Goal: Task Accomplishment & Management: Manage account settings

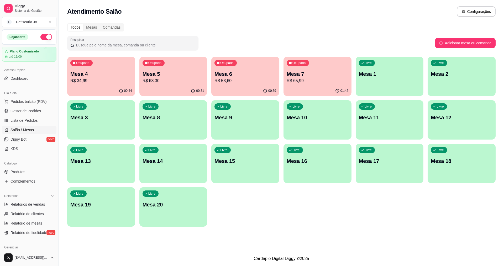
click at [297, 76] on p "Mesa 7" at bounding box center [318, 73] width 62 height 7
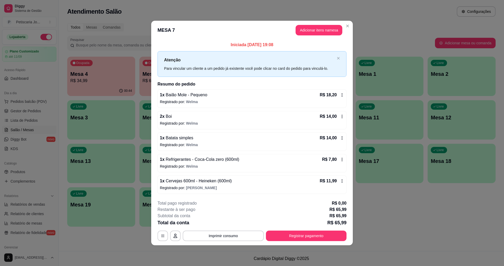
click at [176, 183] on span "Cervejas 600ml - Heineken (600ml)" at bounding box center [198, 181] width 67 height 4
click at [225, 235] on button "Imprimir consumo" at bounding box center [223, 236] width 81 height 10
click at [230, 225] on button "IMPRESSORA" at bounding box center [224, 224] width 37 height 8
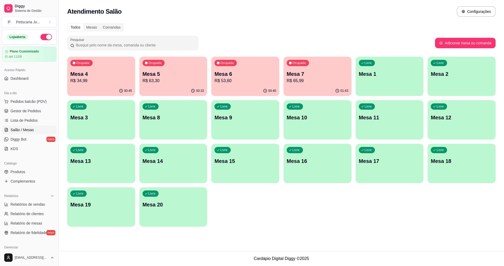
click at [240, 81] on p "R$ 53,60" at bounding box center [245, 81] width 62 height 6
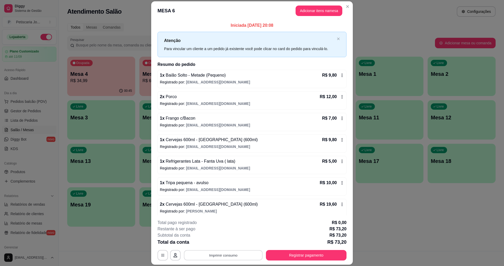
click at [209, 253] on button "Imprimir consumo" at bounding box center [223, 255] width 79 height 10
click at [213, 240] on button "IMPRESSORA" at bounding box center [223, 243] width 38 height 8
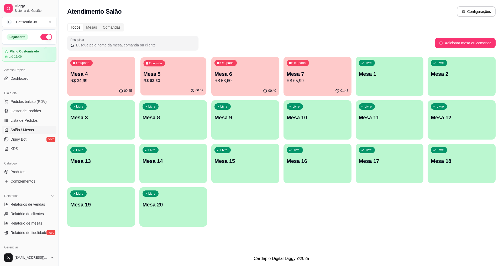
click at [158, 71] on p "Mesa 5" at bounding box center [173, 74] width 60 height 7
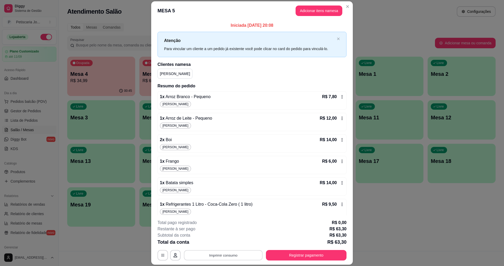
click at [248, 255] on button "Imprimir consumo" at bounding box center [223, 255] width 79 height 10
click at [226, 238] on div "Escolha a impressora IMPRESSORA" at bounding box center [222, 240] width 43 height 18
click at [223, 245] on button "IMPRESSORA" at bounding box center [222, 243] width 37 height 8
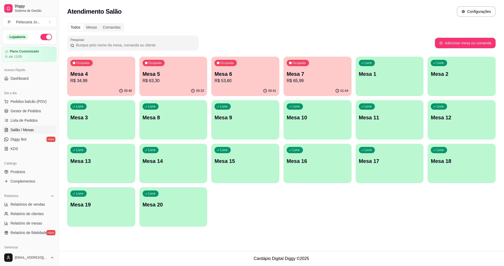
click at [341, 65] on div "Ocupada Mesa 7 R$ 65,99" at bounding box center [317, 71] width 68 height 29
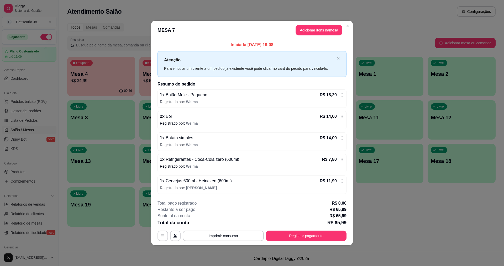
click at [344, 31] on header "MESA 7 Adicionar itens na mesa" at bounding box center [251, 30] width 201 height 19
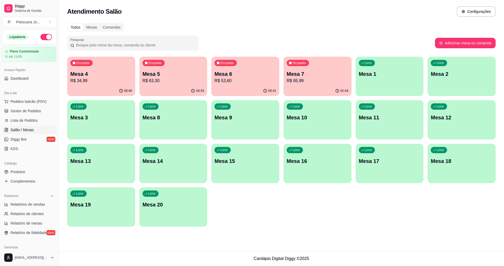
click at [320, 62] on div "Ocupada Mesa 7 R$ 65,99" at bounding box center [317, 71] width 68 height 29
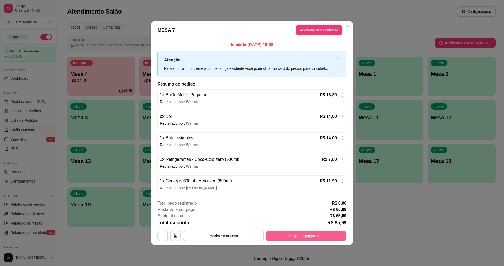
click at [282, 238] on button "Registrar pagamento" at bounding box center [306, 236] width 81 height 10
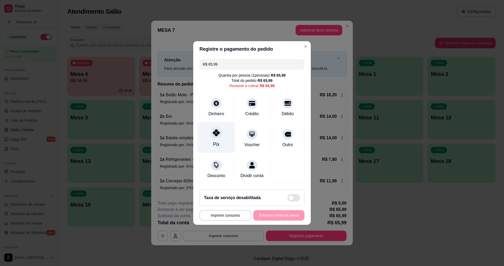
click at [219, 135] on div "Pix" at bounding box center [216, 137] width 37 height 31
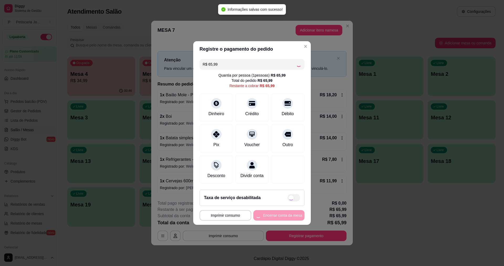
type input "R$ 0,00"
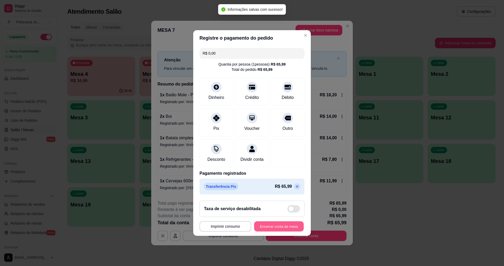
click at [282, 229] on button "Encerrar conta da mesa" at bounding box center [279, 226] width 50 height 10
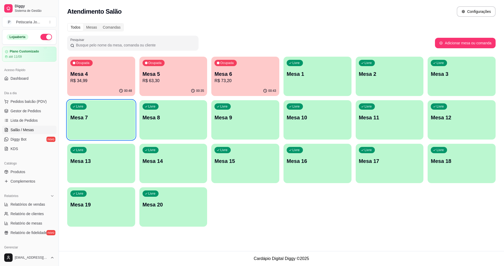
click at [223, 78] on p "R$ 73,20" at bounding box center [245, 81] width 62 height 6
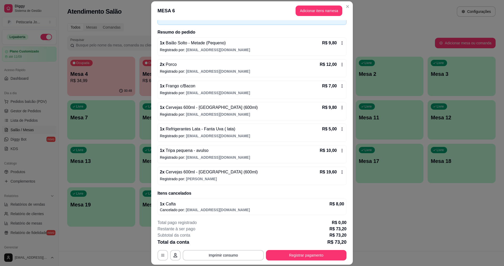
scroll to position [34, 0]
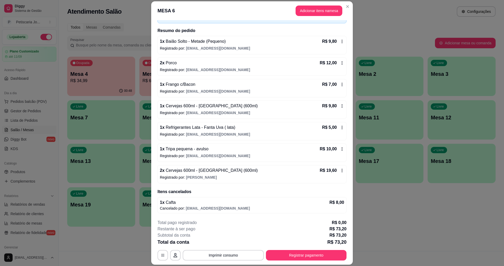
click at [276, 172] on div "2 x Cervejas 600ml - [GEOGRAPHIC_DATA] (600ml) R$ 19,60" at bounding box center [252, 170] width 184 height 6
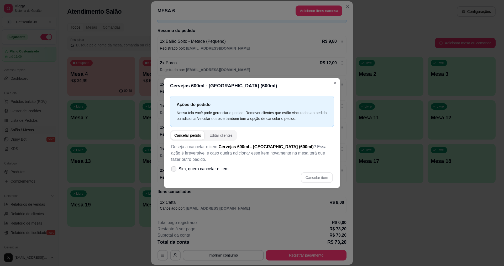
click at [173, 169] on label "Sim, quero cancelar o item." at bounding box center [200, 169] width 63 height 10
click at [173, 170] on input "Sim, quero cancelar o item." at bounding box center [172, 171] width 3 height 3
checkbox input "true"
click at [300, 178] on div "Cancelar item" at bounding box center [252, 177] width 162 height 10
click at [304, 175] on button "Cancelar item" at bounding box center [317, 177] width 32 height 10
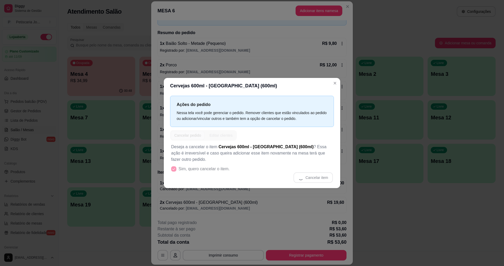
scroll to position [32, 0]
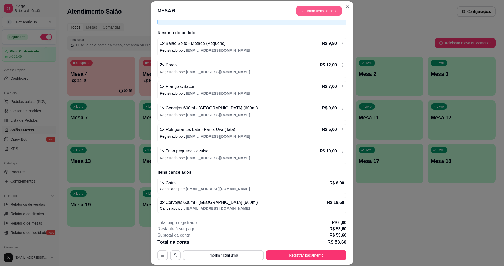
click at [300, 13] on button "Adicionar itens na mesa" at bounding box center [318, 11] width 45 height 10
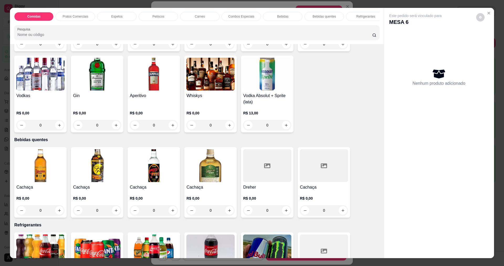
scroll to position [761, 0]
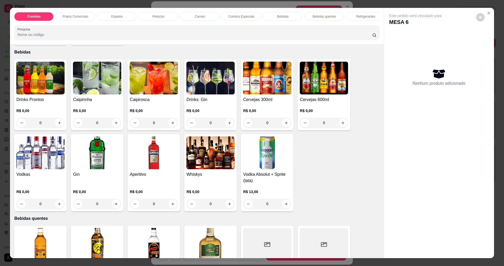
click at [315, 94] on img at bounding box center [324, 78] width 48 height 33
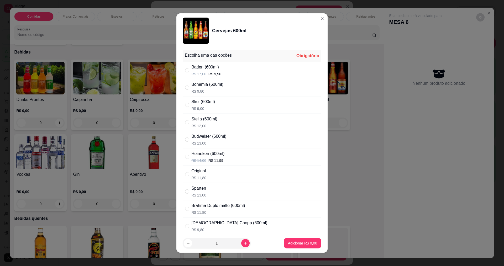
click at [206, 88] on div "Bohemia (600ml) R$ 9,80" at bounding box center [207, 87] width 32 height 13
radio input "true"
click at [293, 243] on p "Adicionar R$ 9,80" at bounding box center [302, 243] width 28 height 5
type input "1"
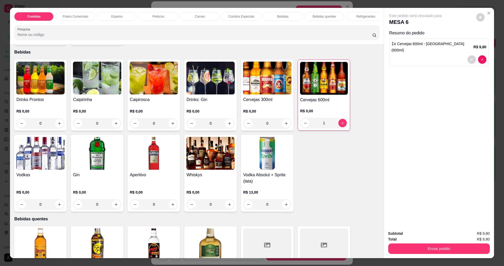
click at [436, 257] on div "Subtotal R$ 9,80 Total R$ 9,80 Enviar pedido" at bounding box center [439, 242] width 110 height 32
click at [436, 249] on button "Enviar pedido" at bounding box center [439, 248] width 102 height 10
click at [399, 240] on button "Não registrar e enviar pedido" at bounding box center [421, 236] width 55 height 10
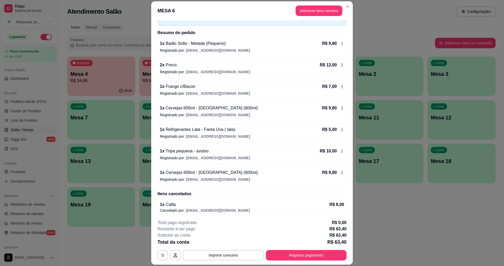
scroll to position [34, 0]
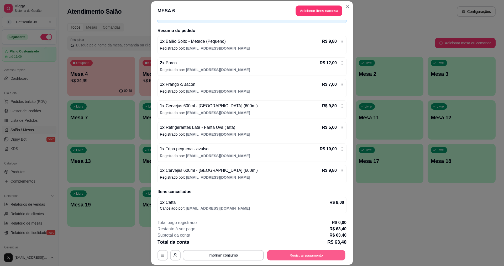
click at [285, 252] on button "Registrar pagamento" at bounding box center [306, 255] width 78 height 10
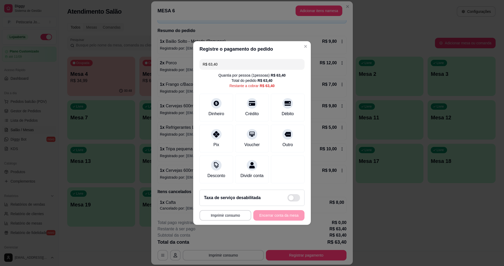
drag, startPoint x: 224, startPoint y: 62, endPoint x: 151, endPoint y: 69, distance: 73.0
click at [151, 69] on div "**********" at bounding box center [252, 133] width 504 height 266
type input "R$ 100,00"
click at [217, 112] on div "Dinheiro" at bounding box center [216, 106] width 37 height 31
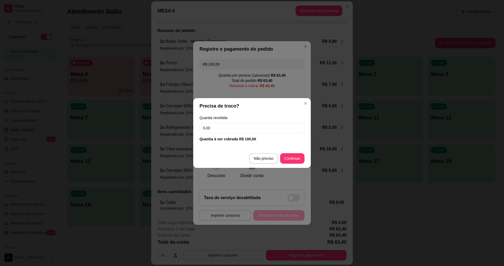
drag, startPoint x: 260, startPoint y: 131, endPoint x: 260, endPoint y: 125, distance: 6.6
click at [260, 130] on input "0,00" at bounding box center [251, 128] width 105 height 10
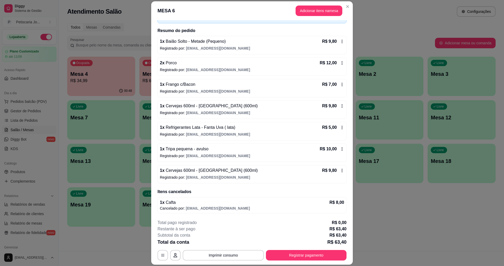
click at [303, 249] on div "**********" at bounding box center [251, 240] width 189 height 41
click at [303, 252] on button "Registrar pagamento" at bounding box center [306, 255] width 78 height 10
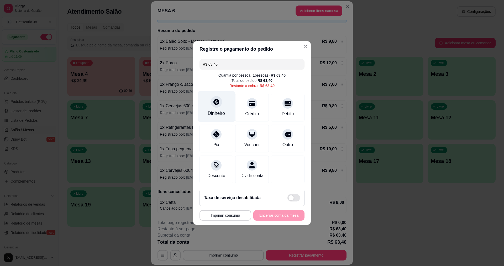
click at [215, 113] on div "Dinheiro" at bounding box center [216, 113] width 17 height 7
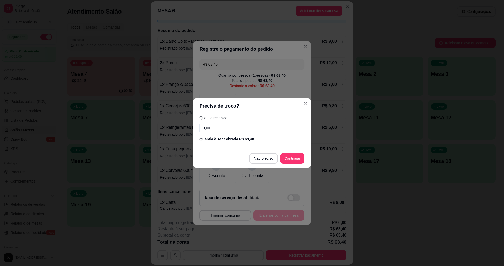
click at [227, 134] on div "Quantia recebida 0,00 Quantia à ser cobrada R$ 63,40" at bounding box center [252, 129] width 118 height 30
click at [227, 130] on input "0,00" at bounding box center [251, 128] width 105 height 10
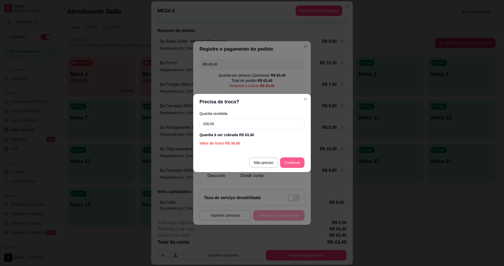
type input "100,00"
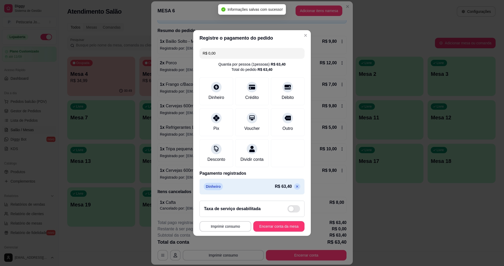
type input "R$ 0,00"
click at [267, 225] on button "Encerrar conta da mesa" at bounding box center [278, 226] width 51 height 10
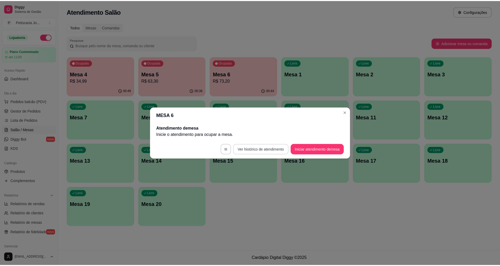
scroll to position [0, 0]
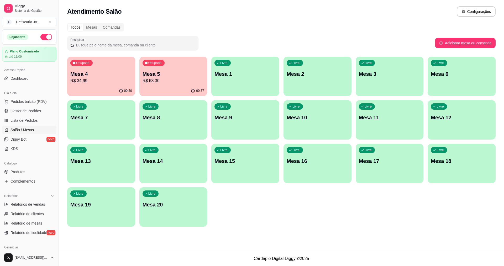
click at [165, 73] on p "Mesa 5" at bounding box center [173, 73] width 62 height 7
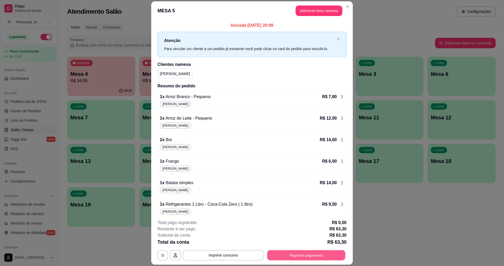
click at [293, 251] on button "Registrar pagamento" at bounding box center [306, 255] width 78 height 10
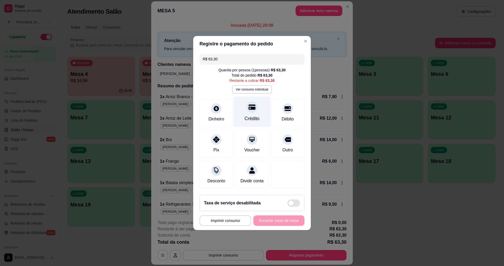
click at [251, 110] on div "Crédito" at bounding box center [252, 112] width 37 height 31
type input "R$ 0,00"
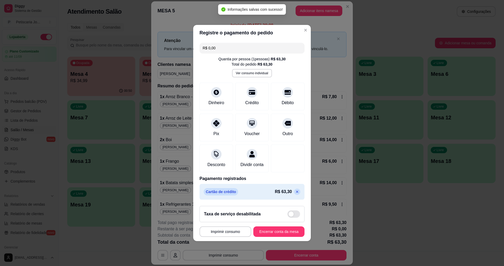
click at [272, 229] on footer "**********" at bounding box center [252, 221] width 118 height 39
click at [272, 231] on button "Encerrar conta da mesa" at bounding box center [279, 232] width 50 height 10
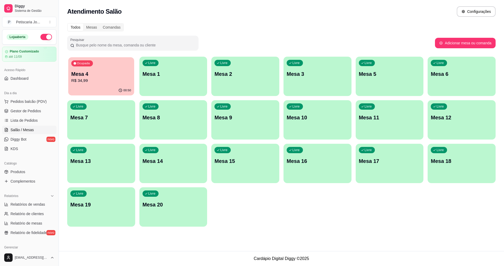
click at [101, 85] on div "Ocupada Mesa 4 R$ 34,99" at bounding box center [101, 71] width 66 height 28
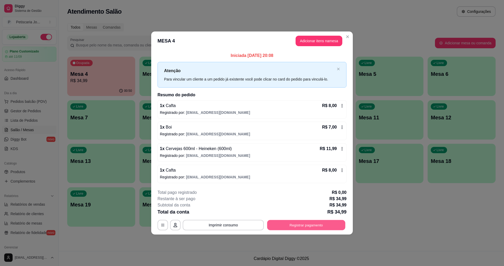
click at [310, 224] on button "Registrar pagamento" at bounding box center [306, 225] width 78 height 10
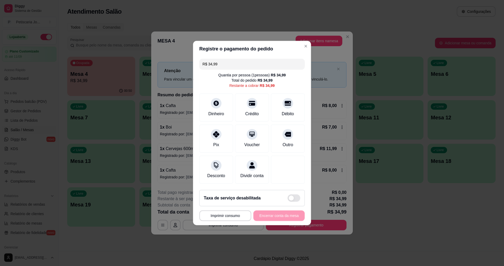
type input "R$ 46,98"
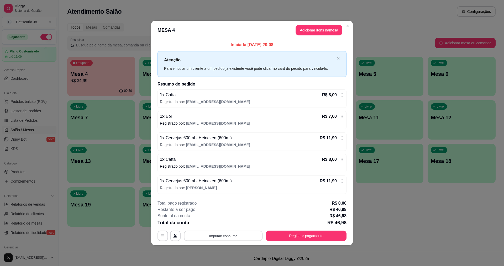
click at [229, 235] on button "Imprimir consumo" at bounding box center [223, 236] width 79 height 10
drag, startPoint x: 220, startPoint y: 218, endPoint x: 220, endPoint y: 221, distance: 3.2
click at [220, 221] on div "Escolha a impressora IMPRESSORA" at bounding box center [224, 220] width 43 height 18
click at [220, 221] on button "IMPRESSORA" at bounding box center [225, 224] width 38 height 8
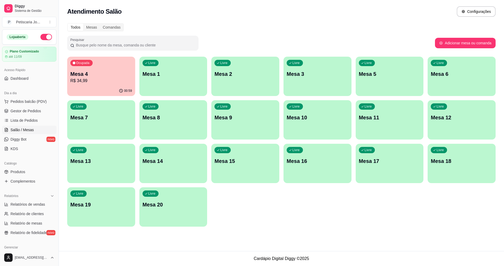
click at [71, 74] on p "Mesa 4" at bounding box center [101, 73] width 62 height 7
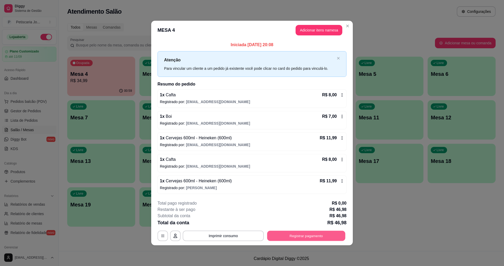
click at [276, 239] on button "Registrar pagamento" at bounding box center [306, 236] width 78 height 10
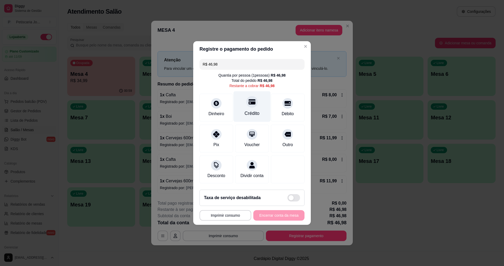
click at [248, 110] on div "Crédito" at bounding box center [252, 113] width 15 height 7
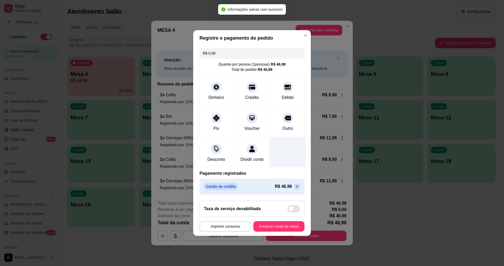
type input "R$ 0,00"
click at [269, 228] on button "Encerrar conta da mesa" at bounding box center [278, 226] width 51 height 10
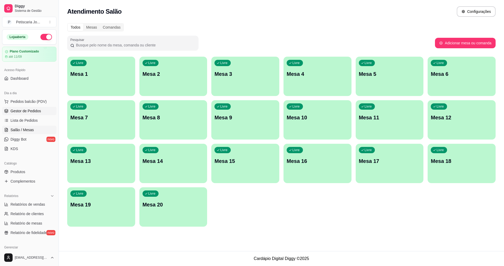
click at [31, 108] on span "Gestor de Pedidos" at bounding box center [25, 110] width 30 height 5
